Goal: Information Seeking & Learning: Learn about a topic

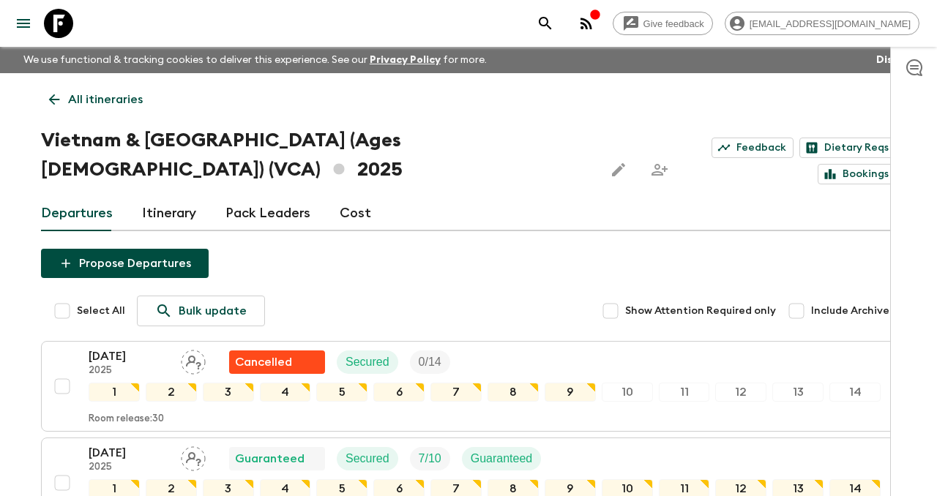
click at [56, 97] on icon at bounding box center [54, 100] width 16 height 16
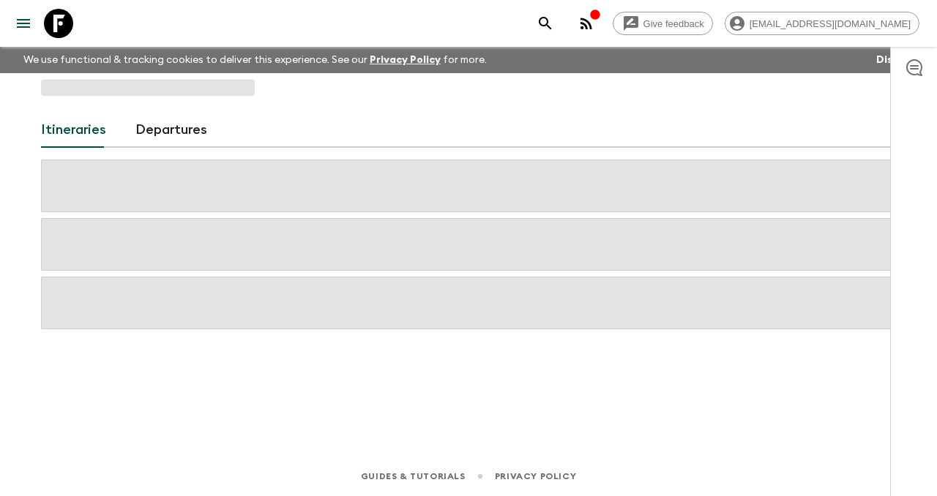
click at [595, 26] on icon "button" at bounding box center [587, 24] width 18 height 18
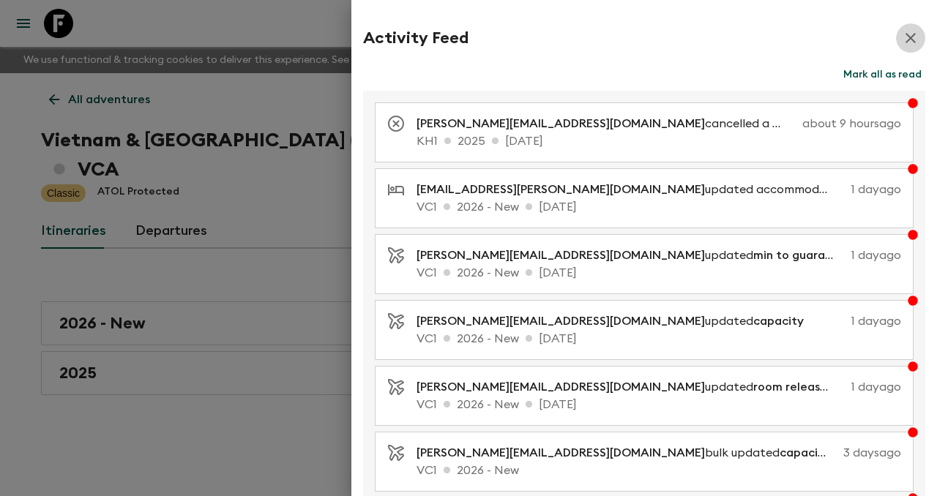
click at [922, 35] on button "button" at bounding box center [910, 37] width 29 height 29
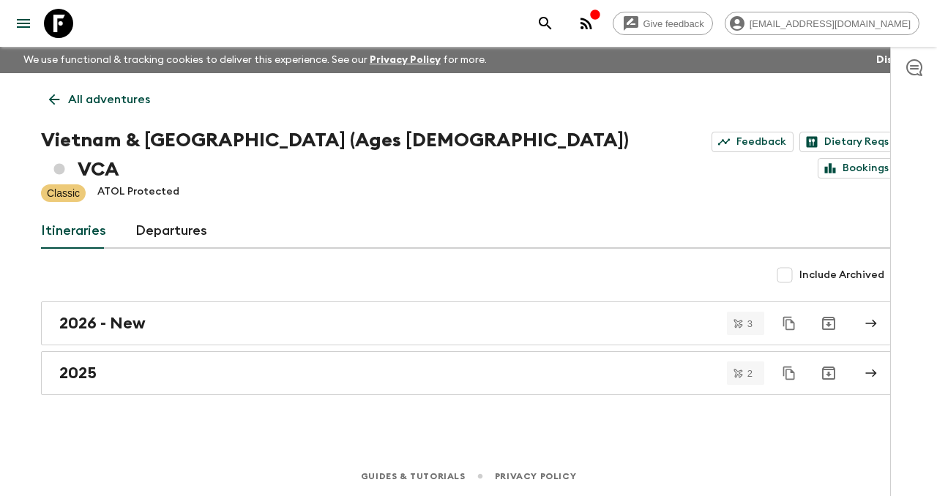
click at [48, 106] on icon at bounding box center [54, 100] width 16 height 16
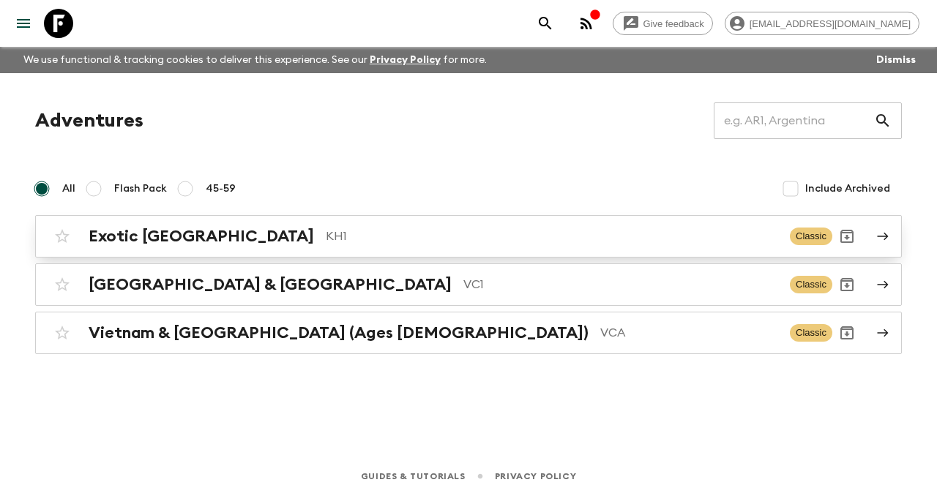
click at [201, 241] on h2 "Exotic [GEOGRAPHIC_DATA]" at bounding box center [201, 236] width 225 height 19
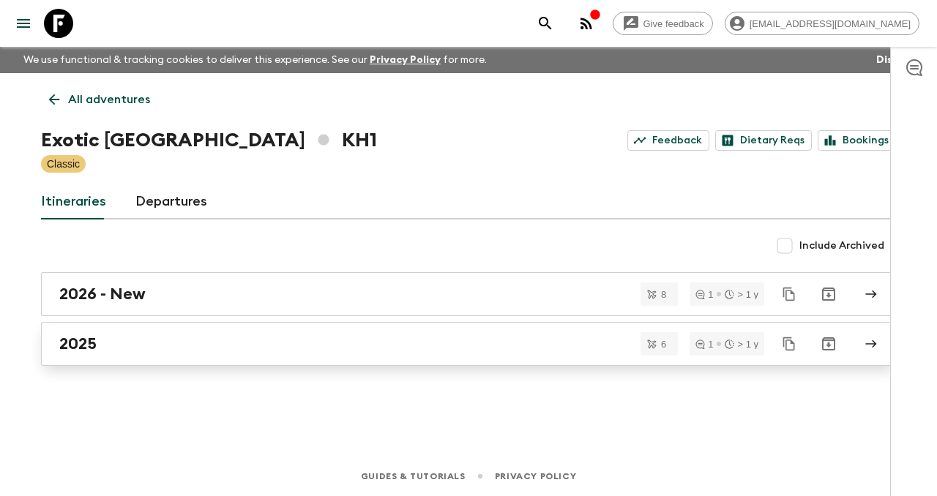
click at [171, 346] on div "2025" at bounding box center [454, 344] width 791 height 19
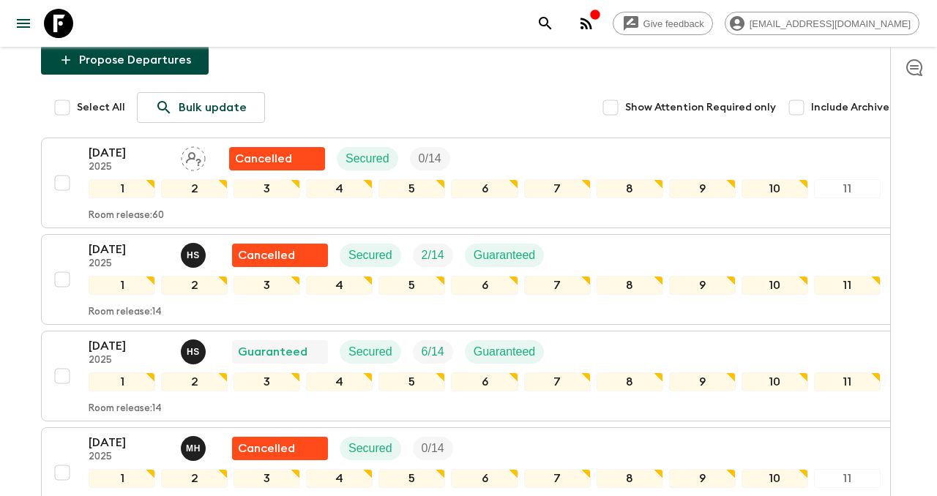
scroll to position [172, 0]
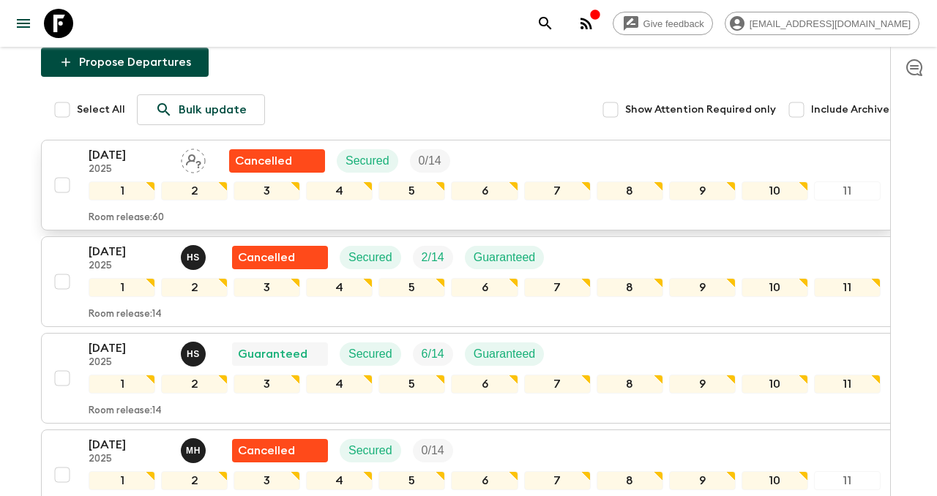
click at [743, 225] on button "[DATE] 2025 Cancelled Secured 0 / 14 1 2 3 4 5 6 7 8 9 10 11 Room release: 60" at bounding box center [468, 185] width 855 height 91
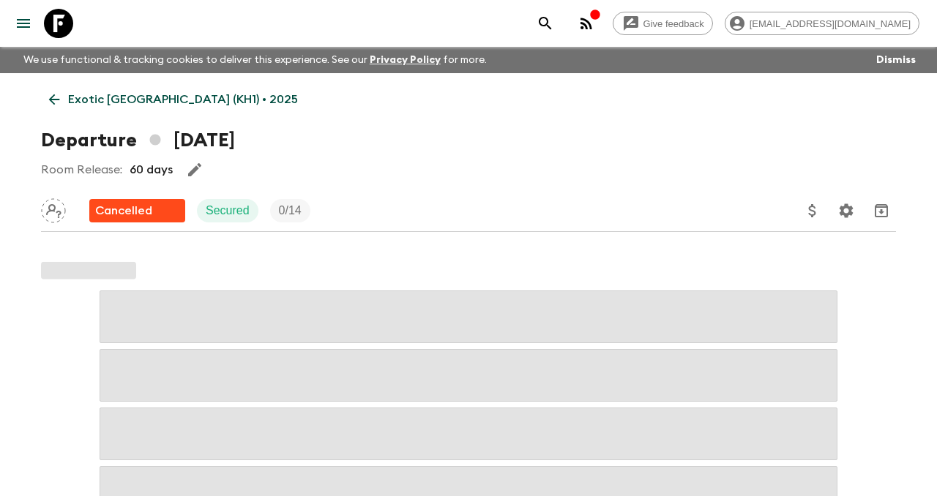
click at [49, 101] on icon at bounding box center [54, 100] width 16 height 16
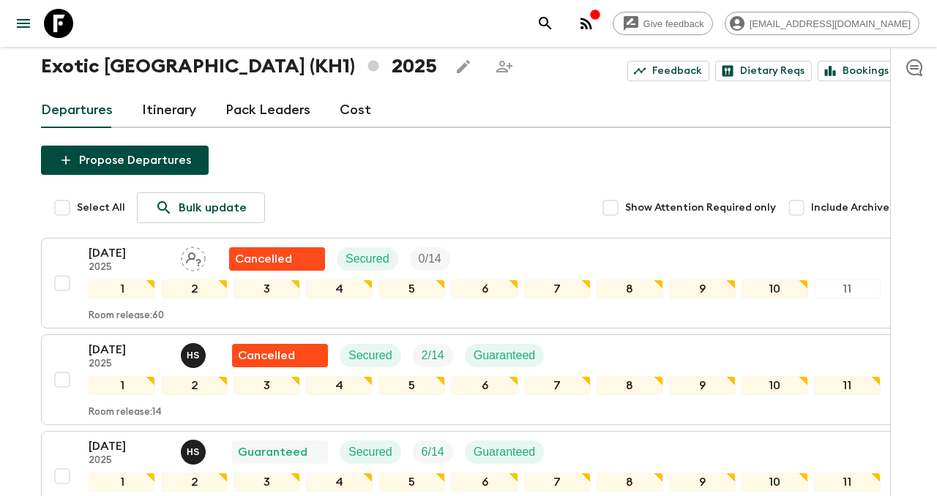
scroll to position [69, 0]
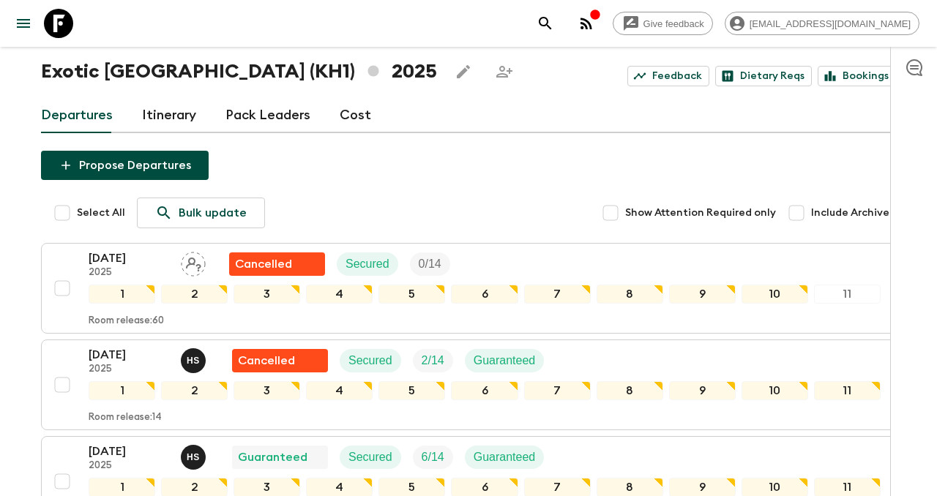
click at [595, 25] on icon "button" at bounding box center [587, 24] width 18 height 18
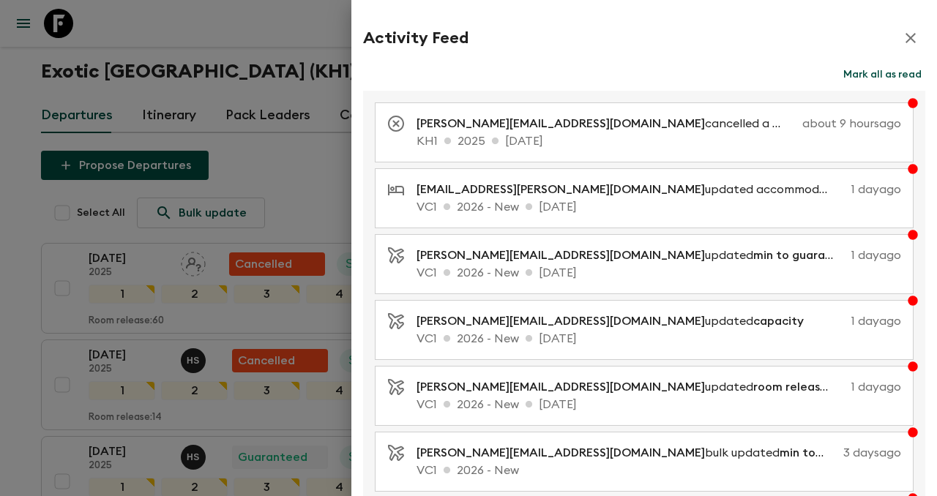
click at [912, 44] on icon "button" at bounding box center [911, 38] width 18 height 18
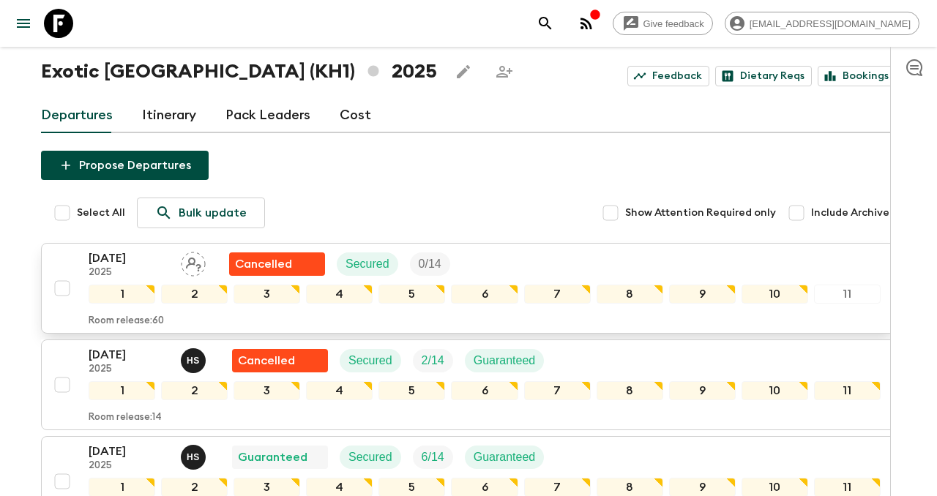
click at [466, 332] on button "[DATE] 2025 Cancelled Secured 0 / 14 1 2 3 4 5 6 7 8 9 10 11 Room release: 60" at bounding box center [468, 288] width 855 height 91
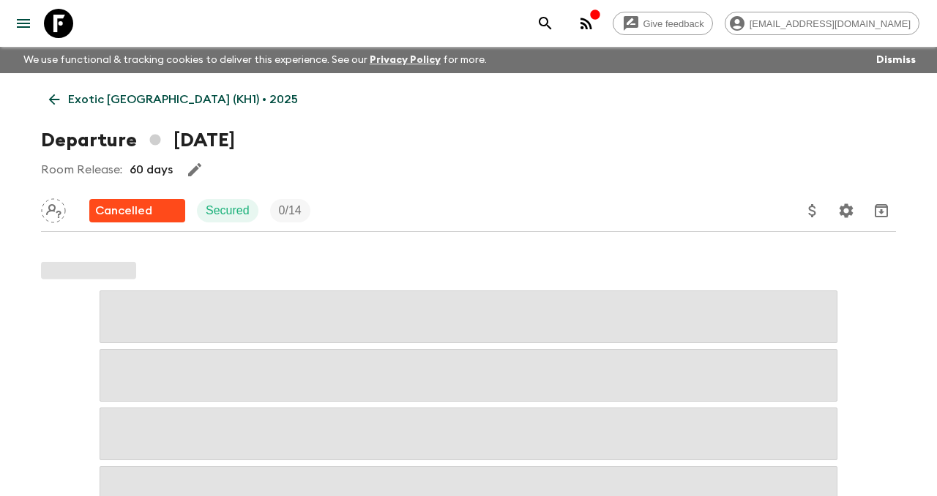
scroll to position [26, 0]
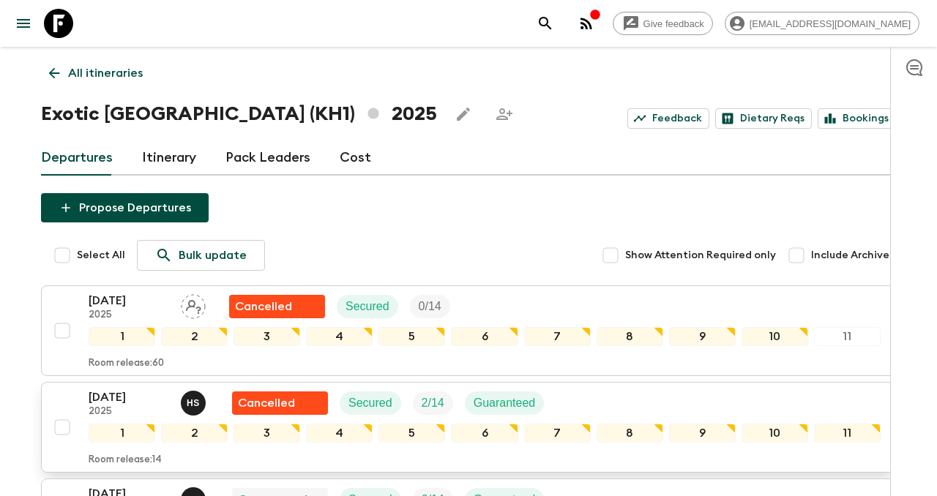
click at [119, 409] on p "2025" at bounding box center [129, 412] width 81 height 12
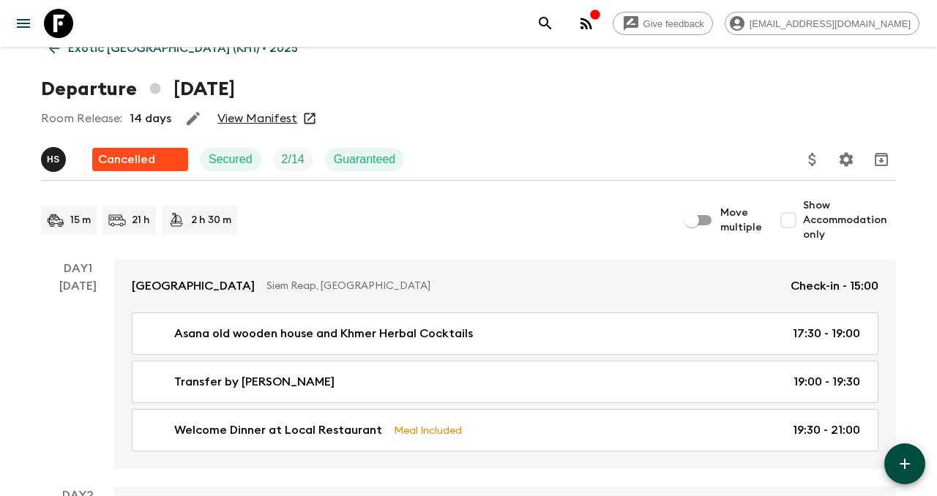
scroll to position [51, 0]
click at [264, 126] on link "View Manifest" at bounding box center [257, 119] width 80 height 15
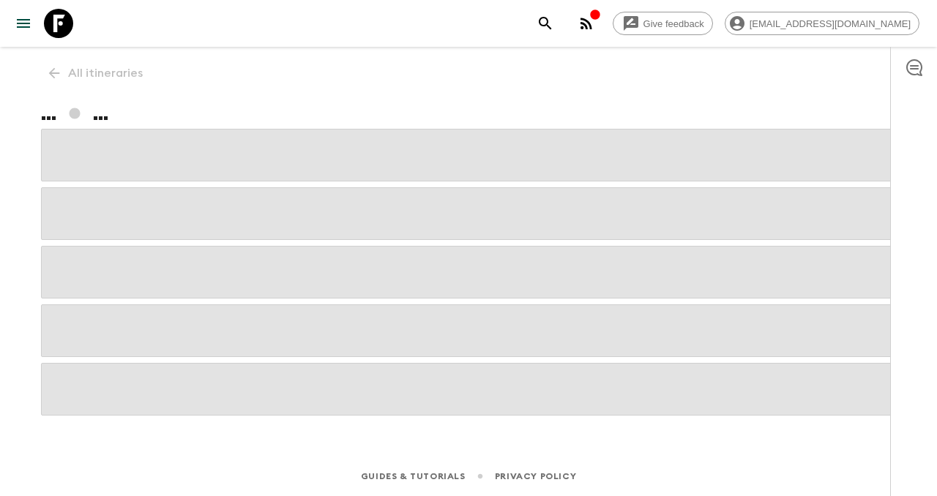
scroll to position [51, 0]
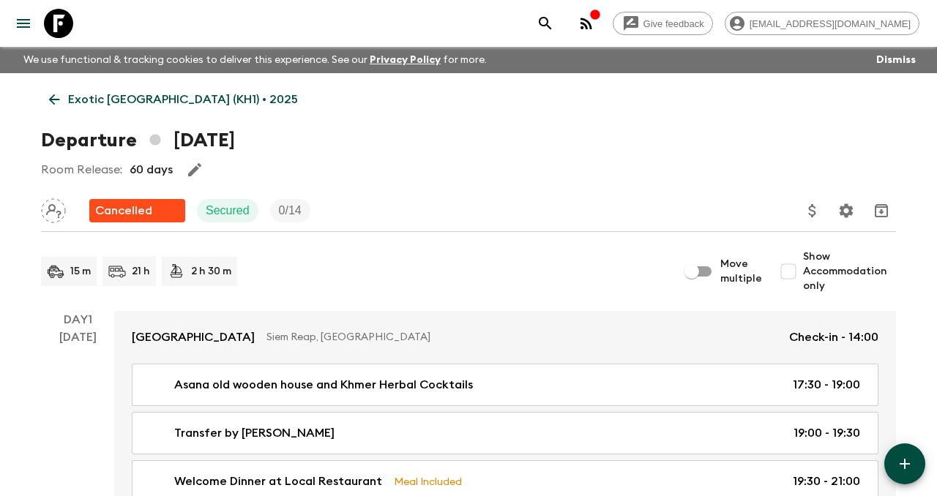
click at [68, 96] on p "Exotic [GEOGRAPHIC_DATA] (KH1) • 2025" at bounding box center [183, 100] width 230 height 18
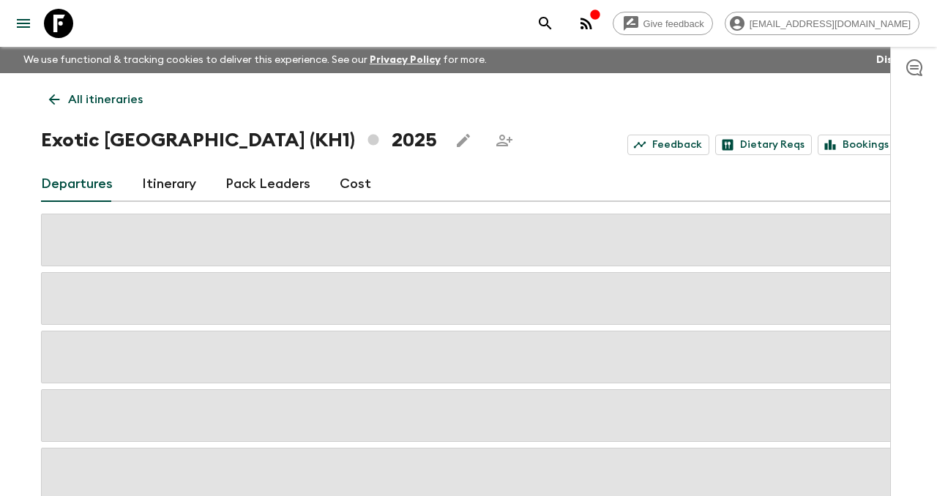
click at [68, 96] on p "All itineraries" at bounding box center [105, 100] width 75 height 18
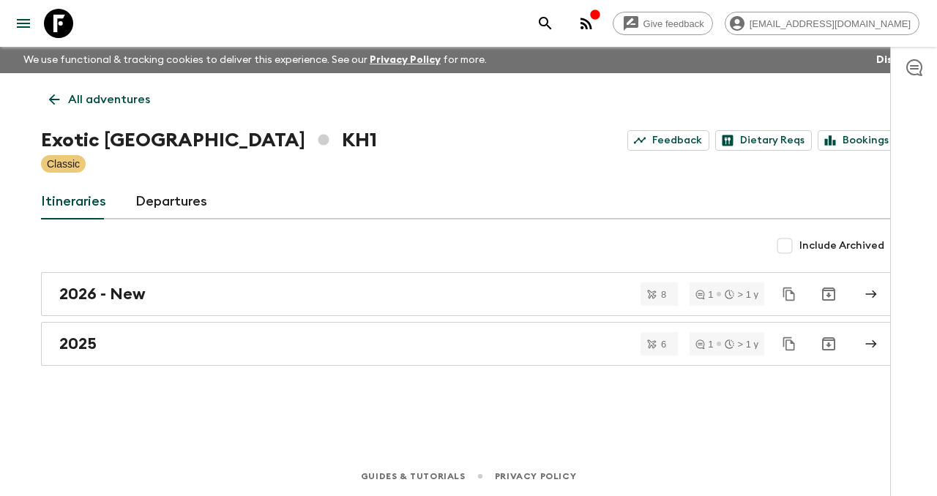
click at [47, 95] on icon at bounding box center [54, 100] width 16 height 16
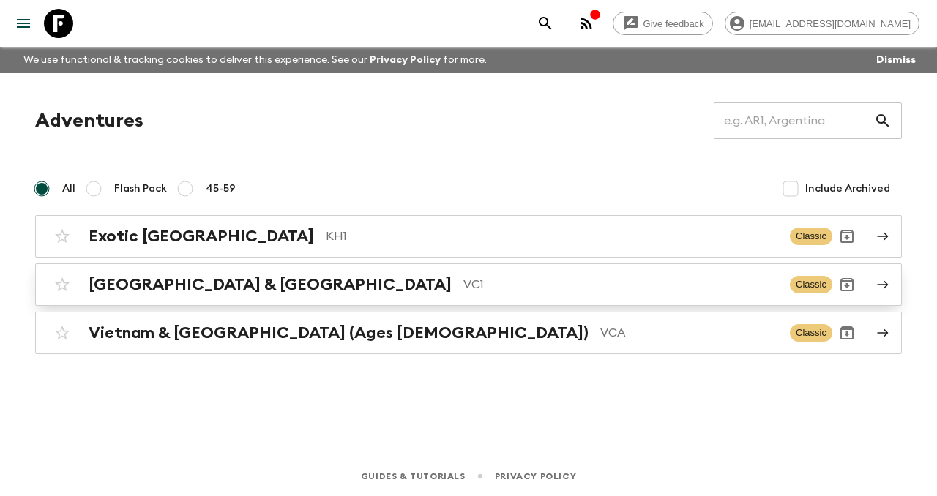
click at [214, 282] on h2 "[GEOGRAPHIC_DATA] & [GEOGRAPHIC_DATA]" at bounding box center [270, 284] width 363 height 19
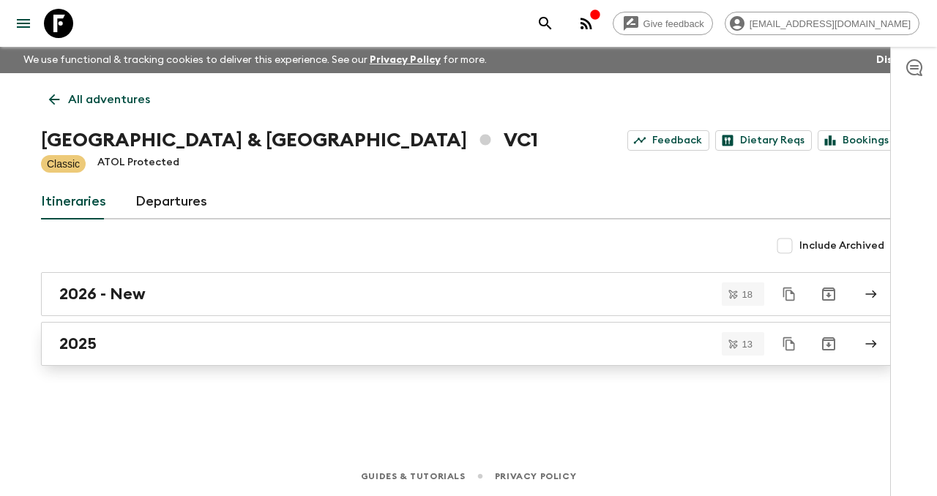
click at [193, 336] on div "2025" at bounding box center [454, 344] width 791 height 19
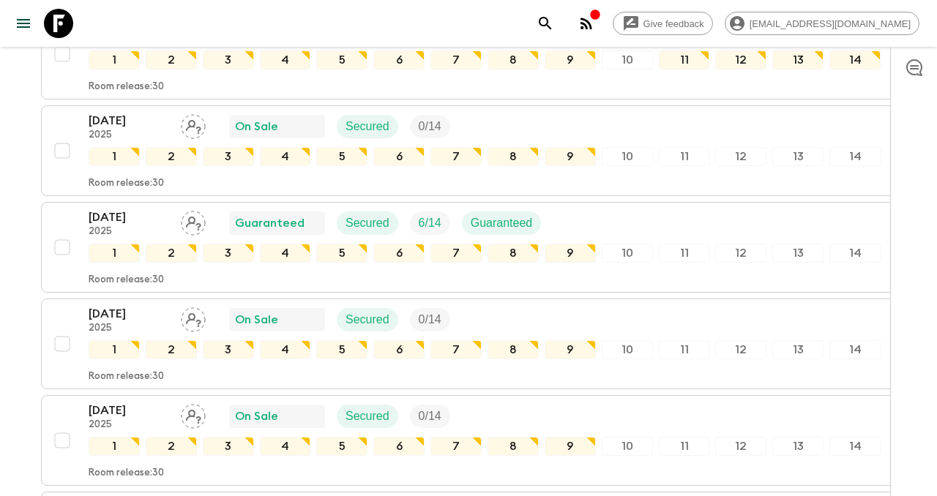
scroll to position [589, 0]
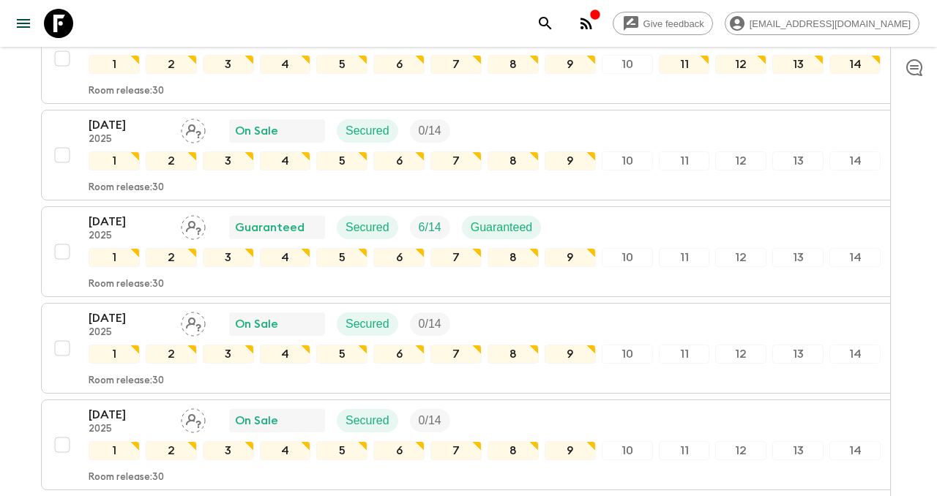
click at [601, 18] on icon "button" at bounding box center [595, 15] width 12 height 12
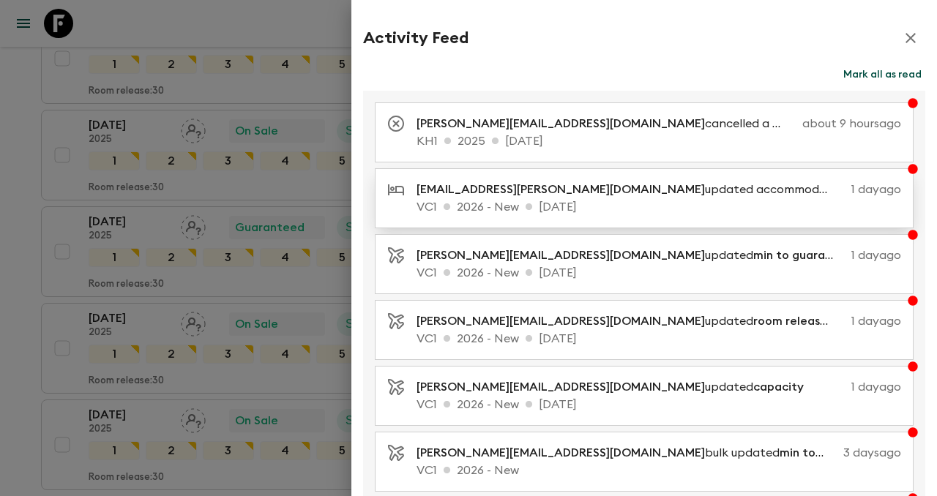
click at [679, 198] on p "[EMAIL_ADDRESS][PERSON_NAME][DOMAIN_NAME] updated accommodation Treeline Urban …" at bounding box center [631, 190] width 429 height 18
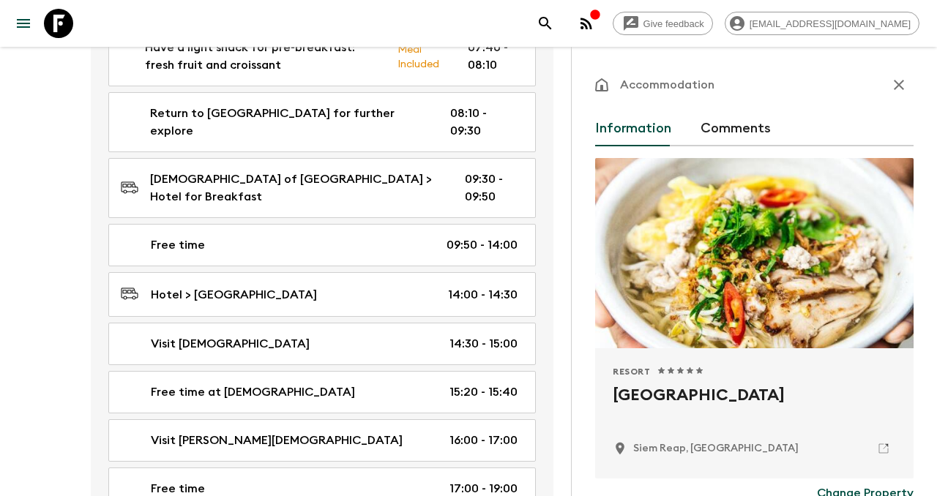
scroll to position [6249, 0]
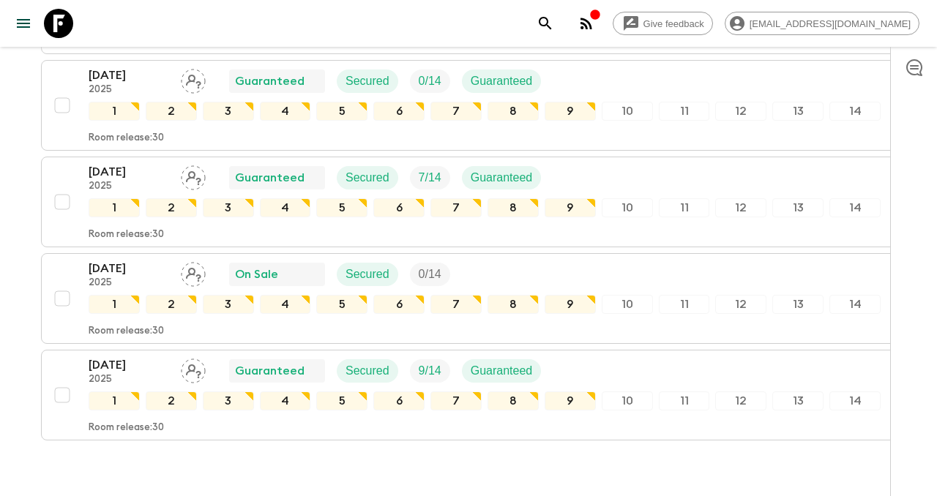
scroll to position [1199, 0]
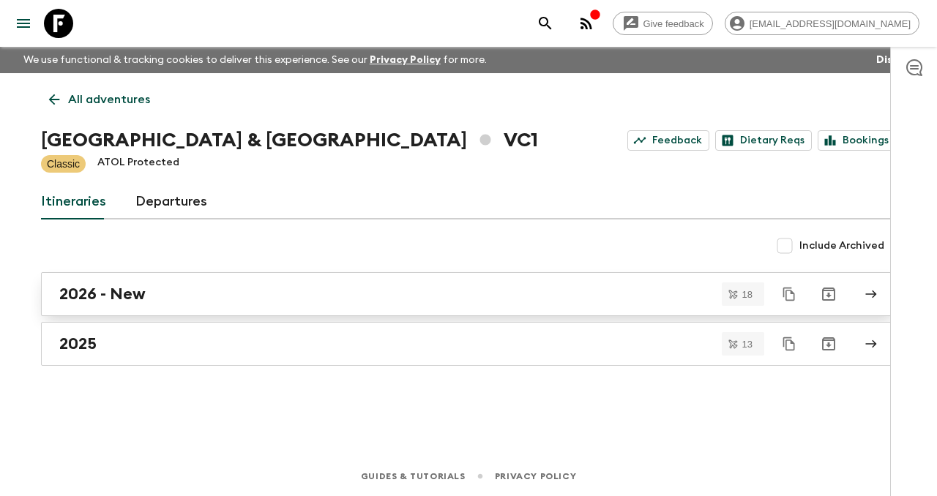
click at [107, 301] on h2 "2026 - New" at bounding box center [102, 294] width 86 height 19
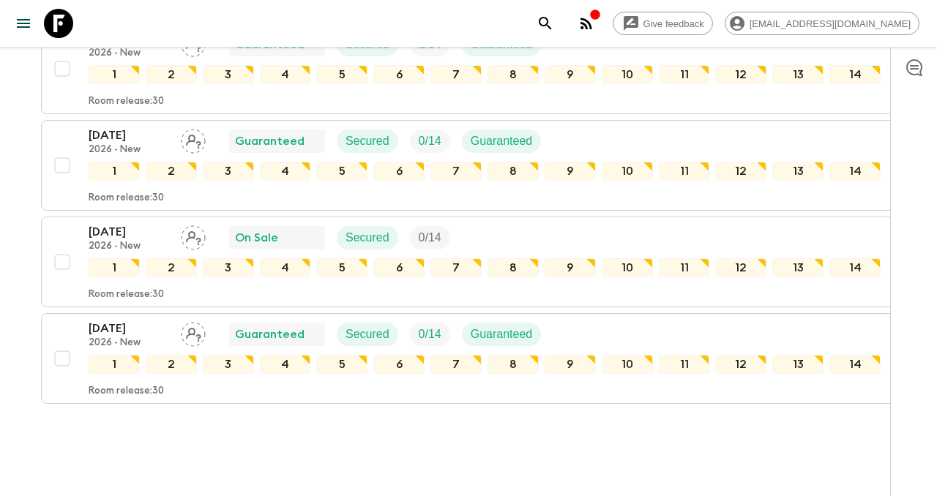
scroll to position [1682, 0]
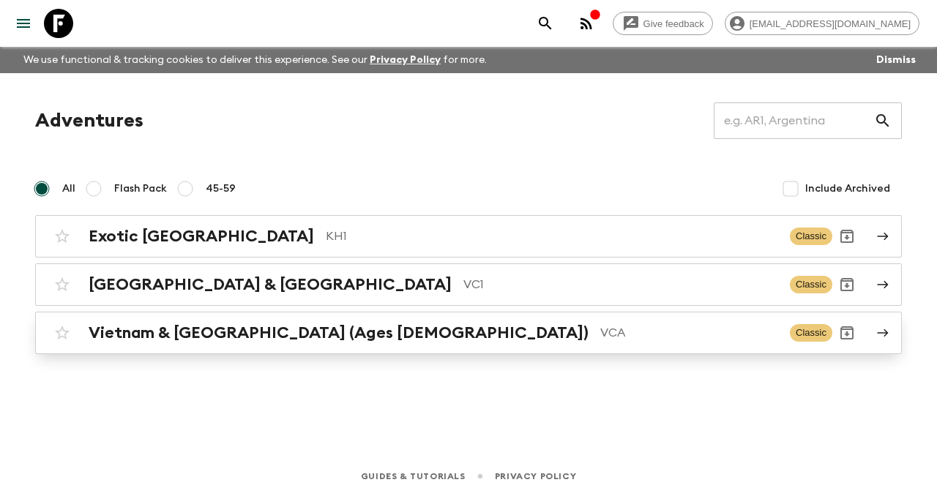
click at [270, 335] on h2 "Vietnam & [GEOGRAPHIC_DATA] (Ages [DEMOGRAPHIC_DATA])" at bounding box center [339, 333] width 500 height 19
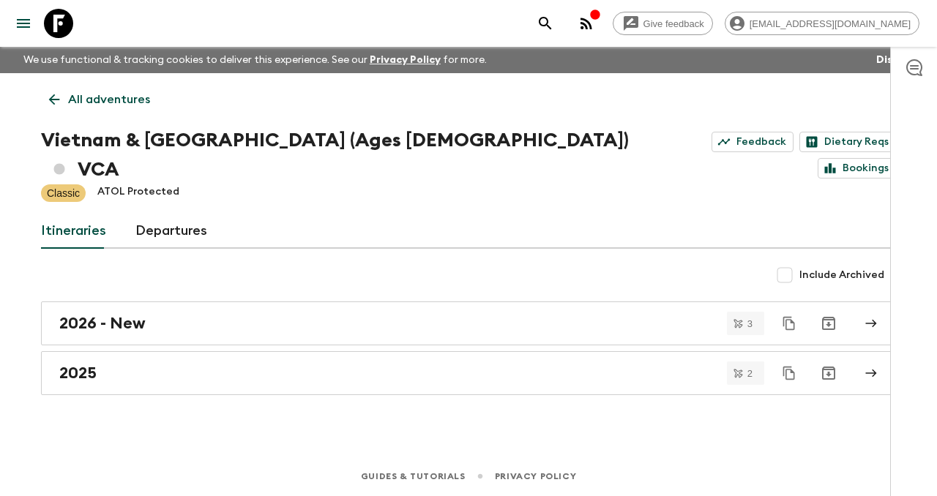
click at [270, 364] on div "2025" at bounding box center [454, 373] width 791 height 19
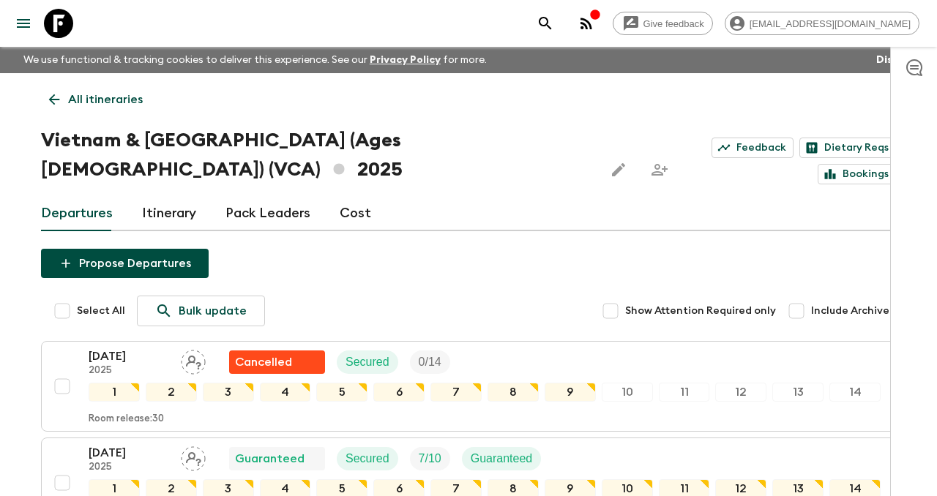
click at [47, 101] on icon at bounding box center [54, 100] width 16 height 16
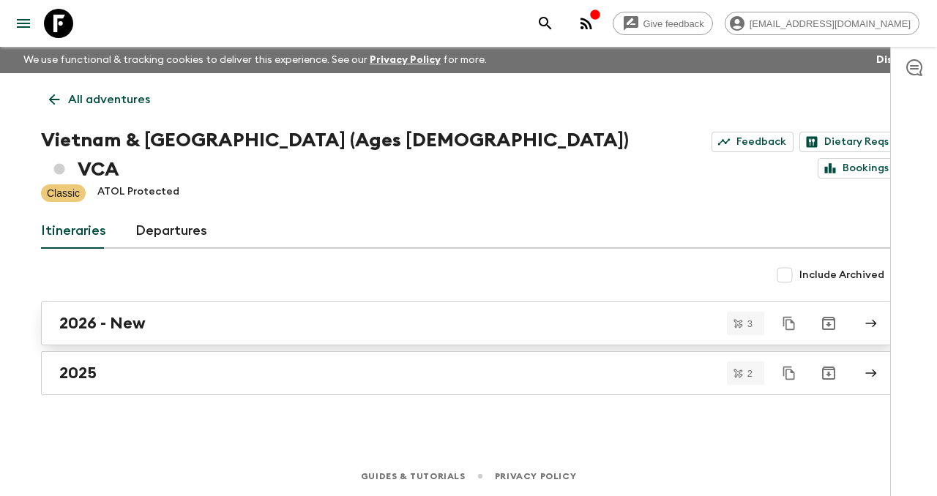
click at [146, 314] on div "2026 - New" at bounding box center [454, 323] width 791 height 19
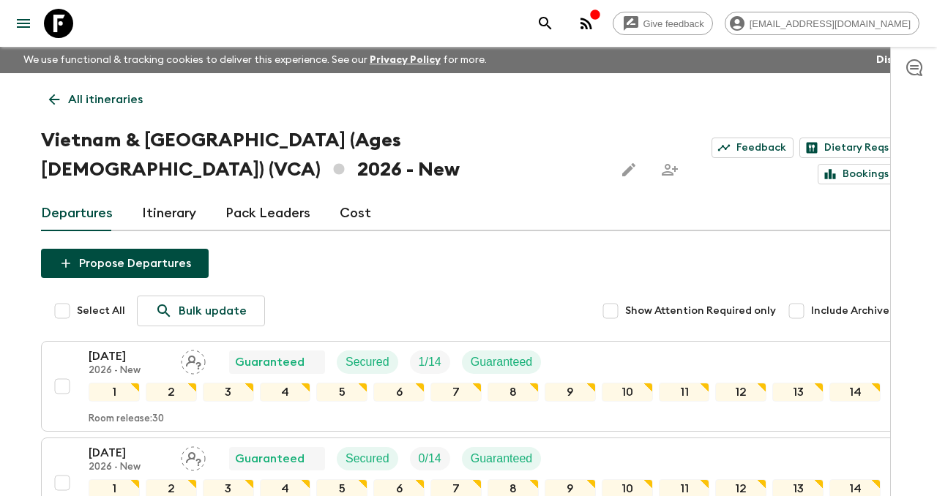
click at [58, 97] on icon at bounding box center [54, 100] width 16 height 16
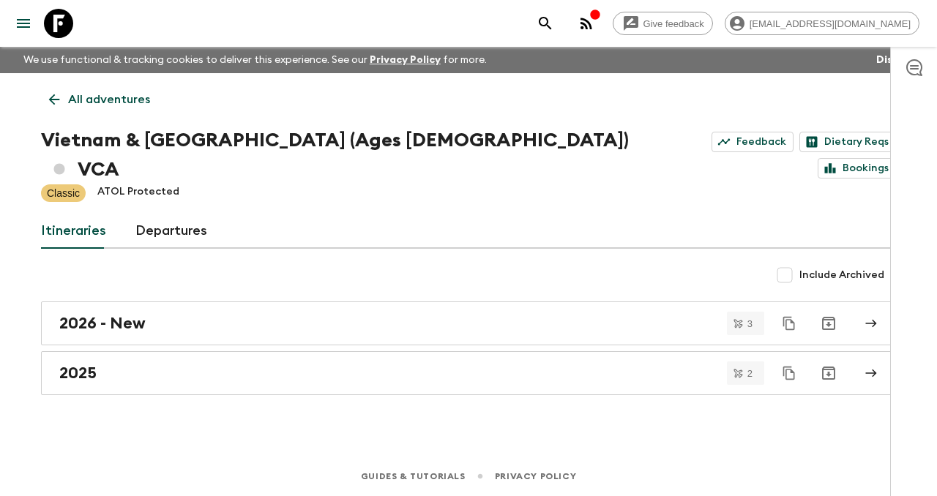
click at [59, 92] on icon at bounding box center [54, 100] width 16 height 16
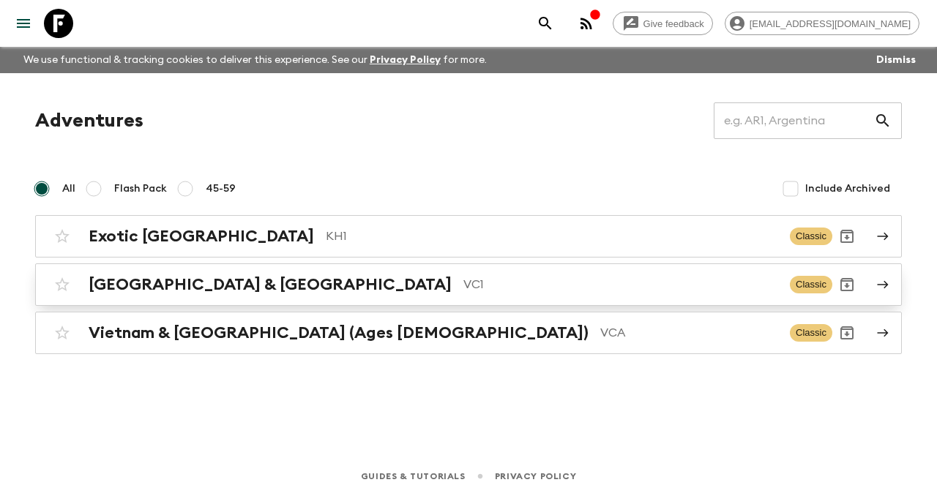
click at [250, 282] on h2 "[GEOGRAPHIC_DATA] & [GEOGRAPHIC_DATA]" at bounding box center [270, 284] width 363 height 19
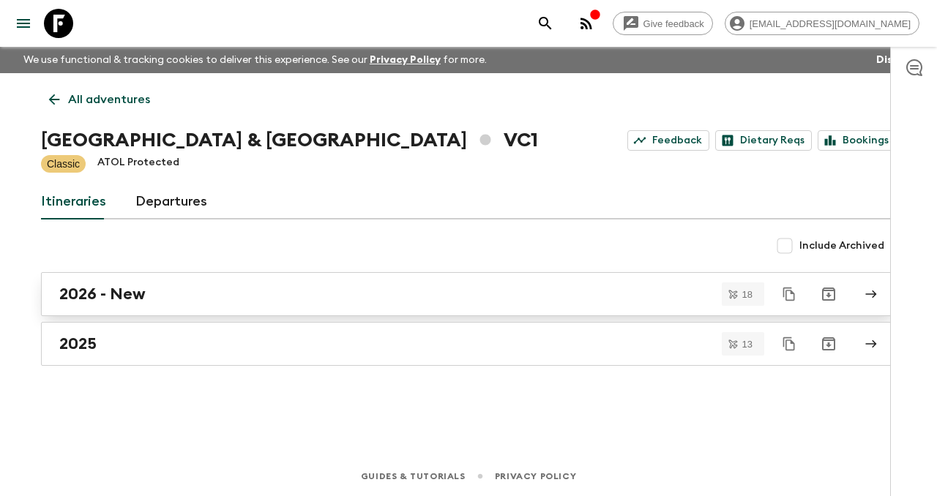
click at [264, 290] on div "2026 - New" at bounding box center [454, 294] width 791 height 19
